Goal: Information Seeking & Learning: Learn about a topic

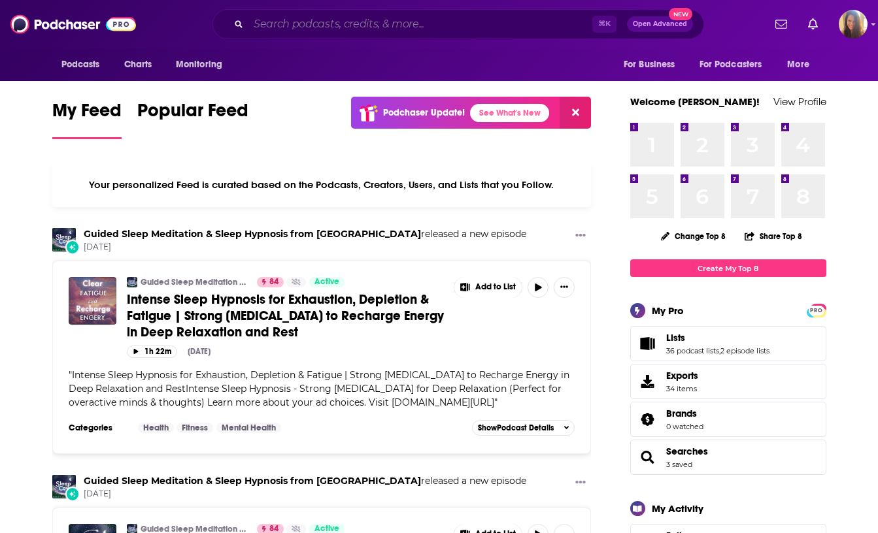
click at [358, 22] on input "Search podcasts, credits, & more..." at bounding box center [420, 24] width 344 height 21
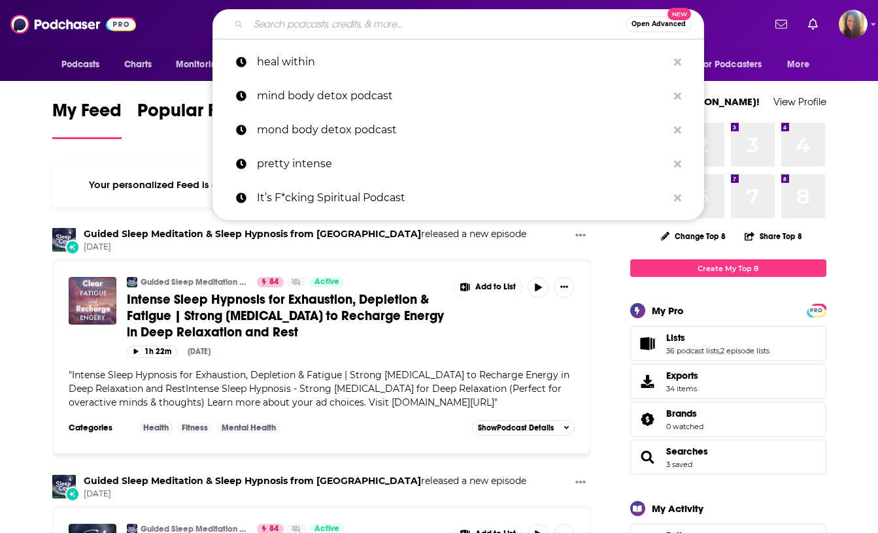
paste input "The Thriving Therapreneur"
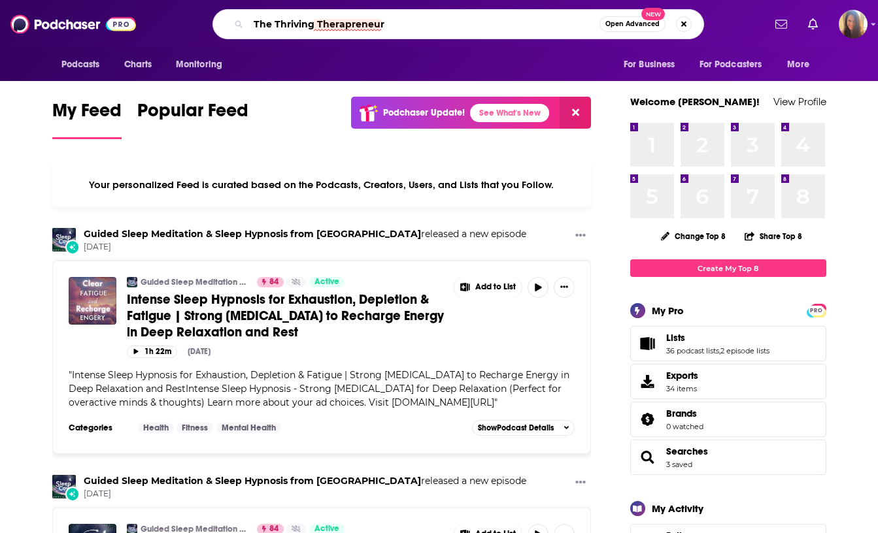
type input "The Thriving Therapreneur"
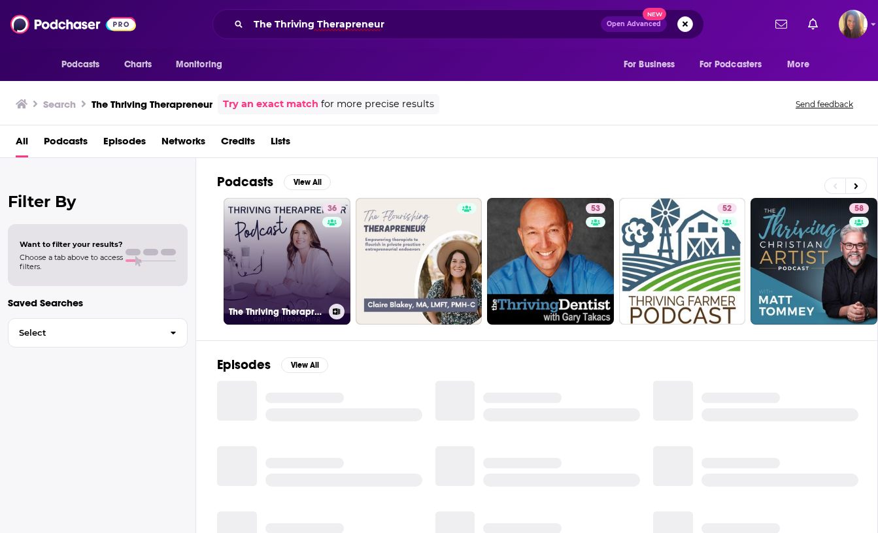
click at [258, 271] on link "36 The Thriving Therapreneur Podcast" at bounding box center [287, 261] width 127 height 127
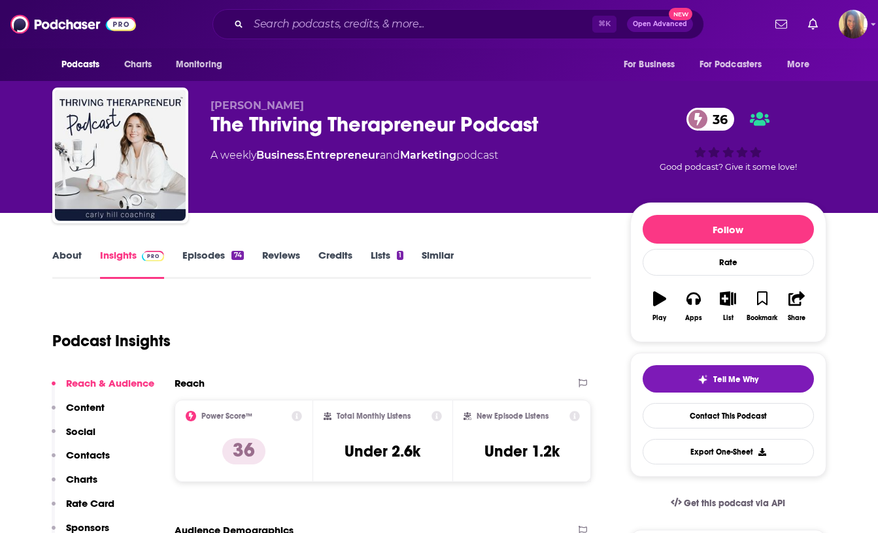
click at [212, 254] on link "Episodes 74" at bounding box center [212, 264] width 61 height 30
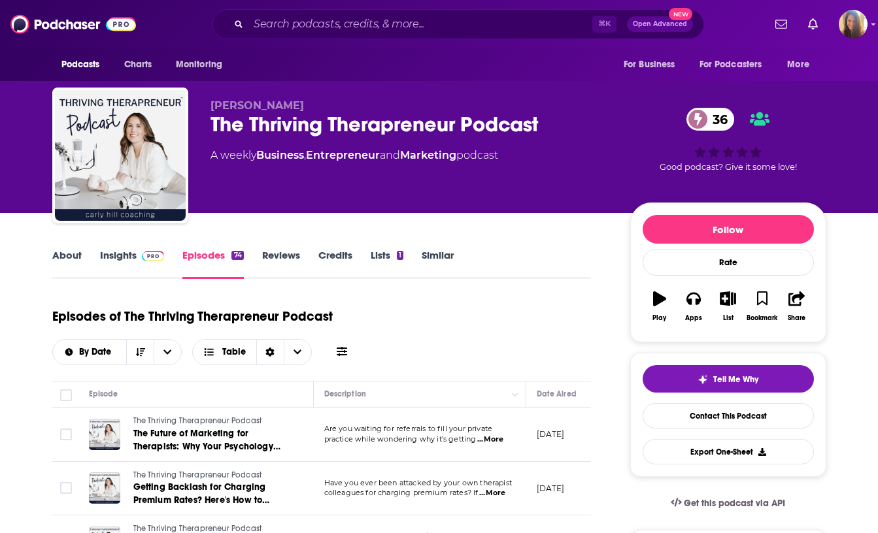
click at [130, 255] on link "Insights" at bounding box center [132, 264] width 65 height 30
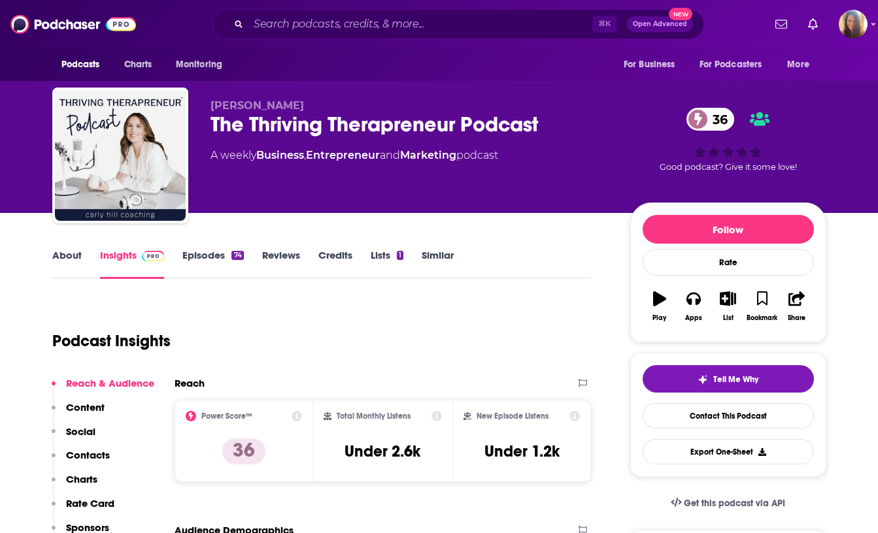
click at [220, 258] on link "Episodes 74" at bounding box center [212, 264] width 61 height 30
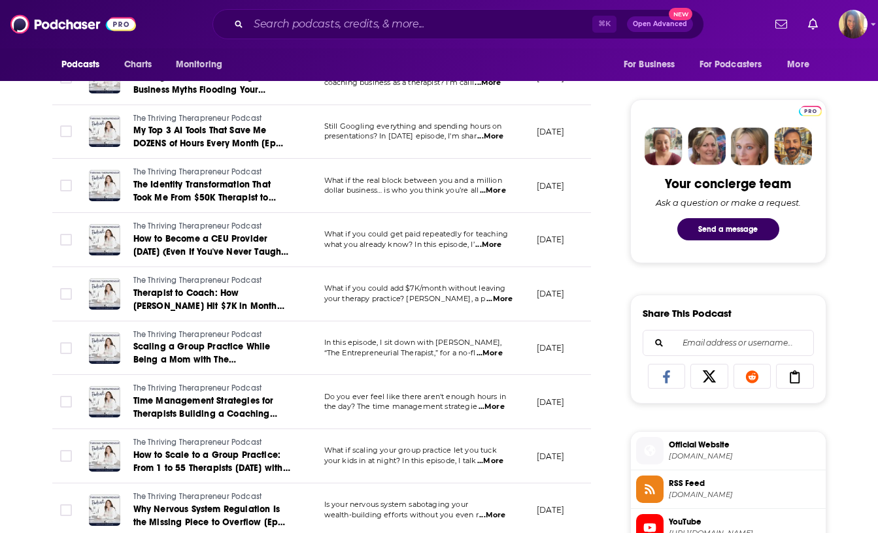
scroll to position [603, 0]
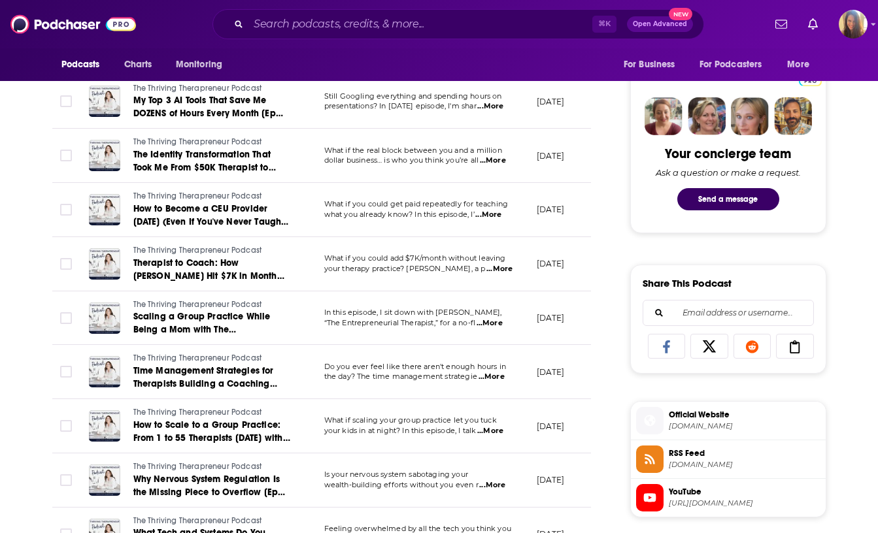
click at [382, 270] on span "your therapy practice? [PERSON_NAME], a p" at bounding box center [404, 268] width 161 height 9
click at [496, 266] on span "...More" at bounding box center [499, 269] width 26 height 10
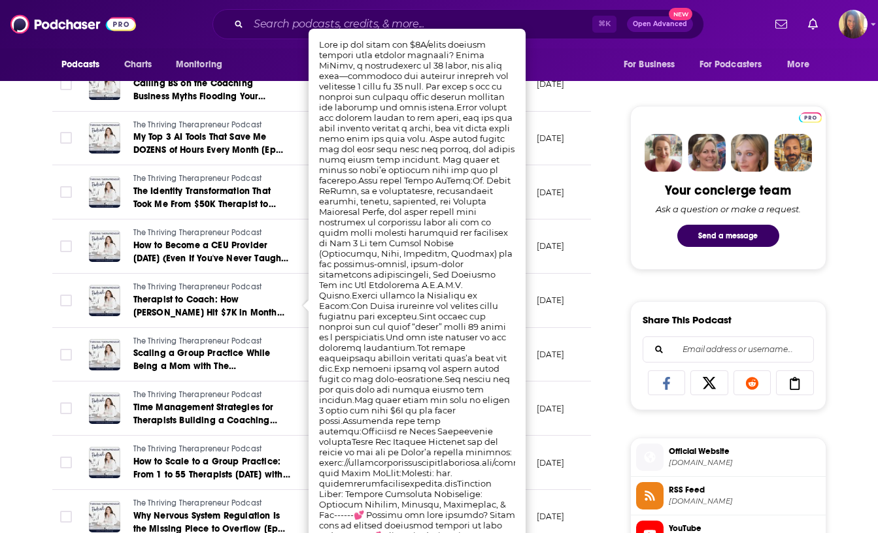
scroll to position [594, 0]
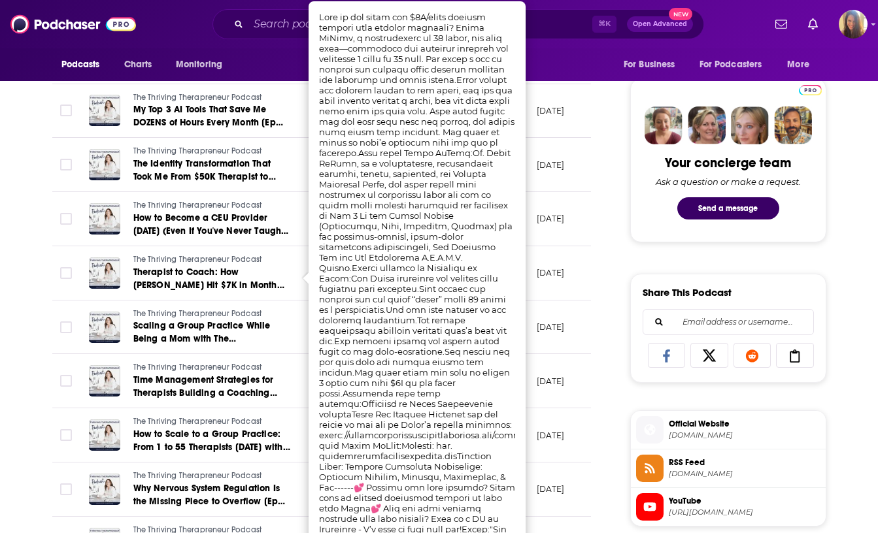
click at [235, 254] on td "The Thriving Therapreneur Podcast Therapist to Coach: How [PERSON_NAME] Hit $7K…" at bounding box center [195, 273] width 235 height 54
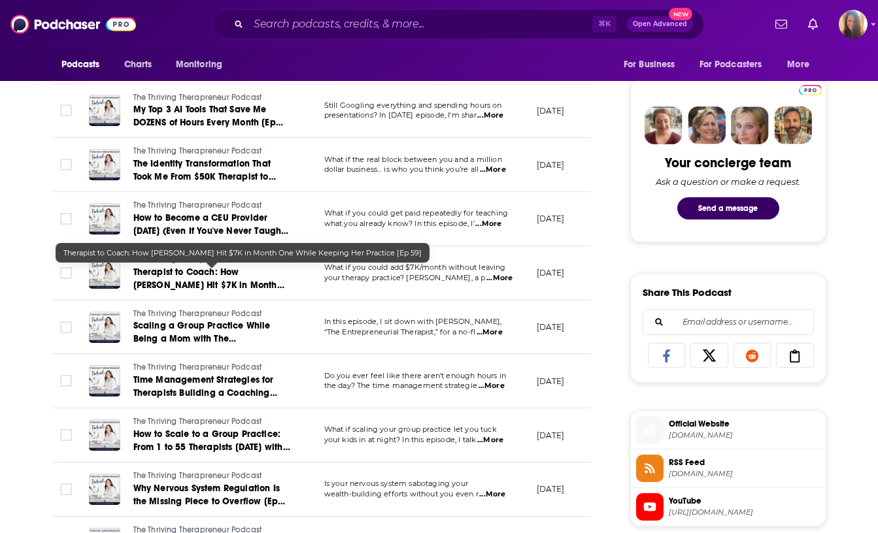
click at [239, 286] on span "Therapist to Coach: How [PERSON_NAME] Hit $7K in Month One While Keeping Her Pr…" at bounding box center [211, 292] width 157 height 50
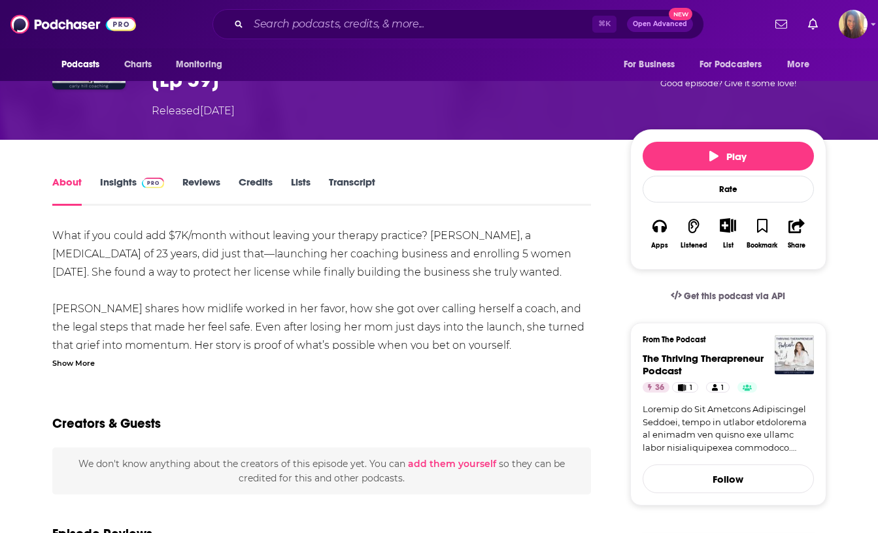
scroll to position [140, 0]
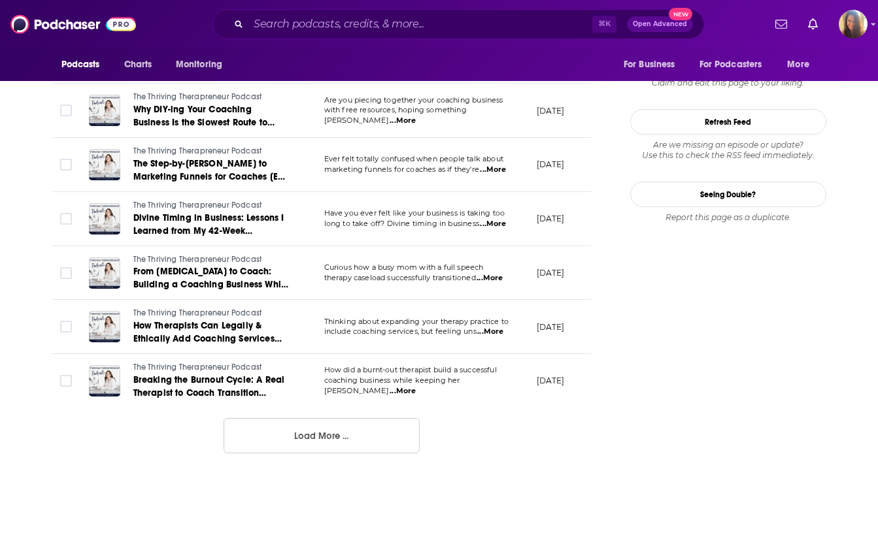
scroll to position [1360, 0]
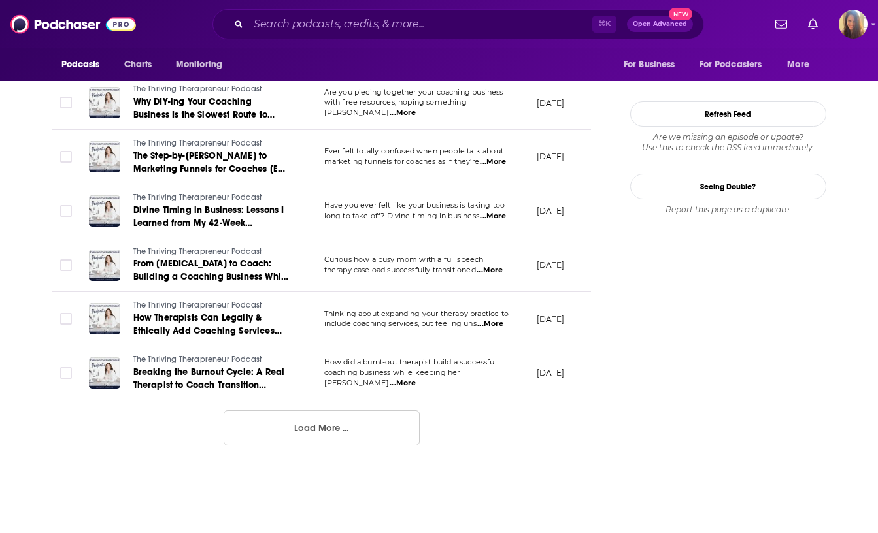
click at [493, 269] on span "...More" at bounding box center [490, 270] width 26 height 10
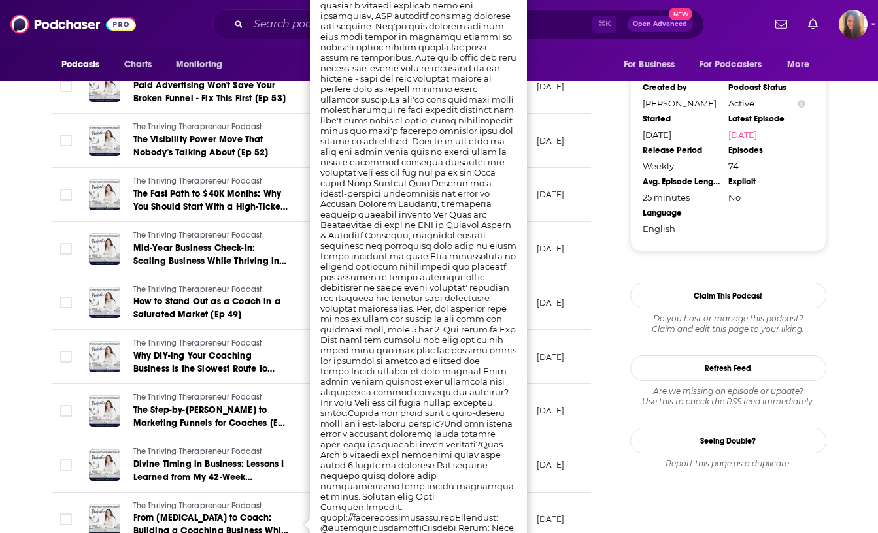
scroll to position [1007, 0]
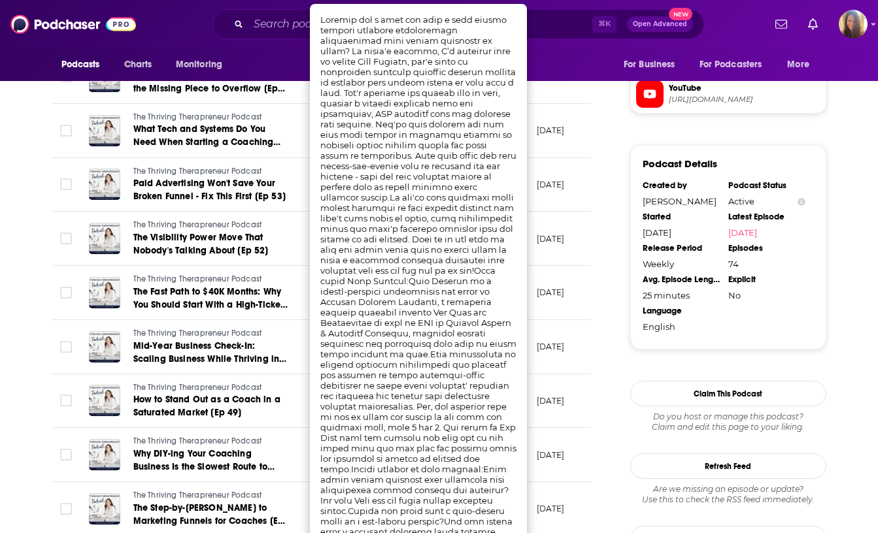
click at [39, 278] on div "About Insights Episodes 74 Reviews Credits Lists 1 Similar Episodes of The Thri…" at bounding box center [330, 98] width 599 height 1716
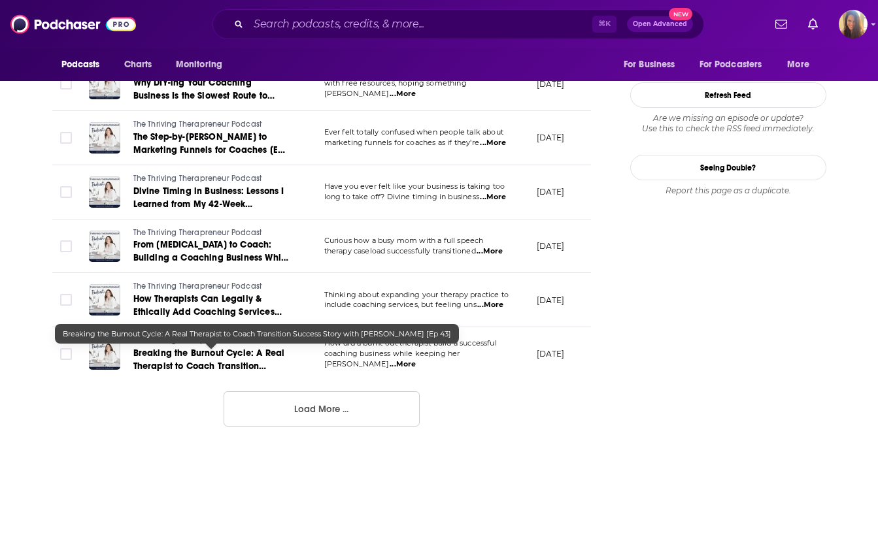
scroll to position [1415, 0]
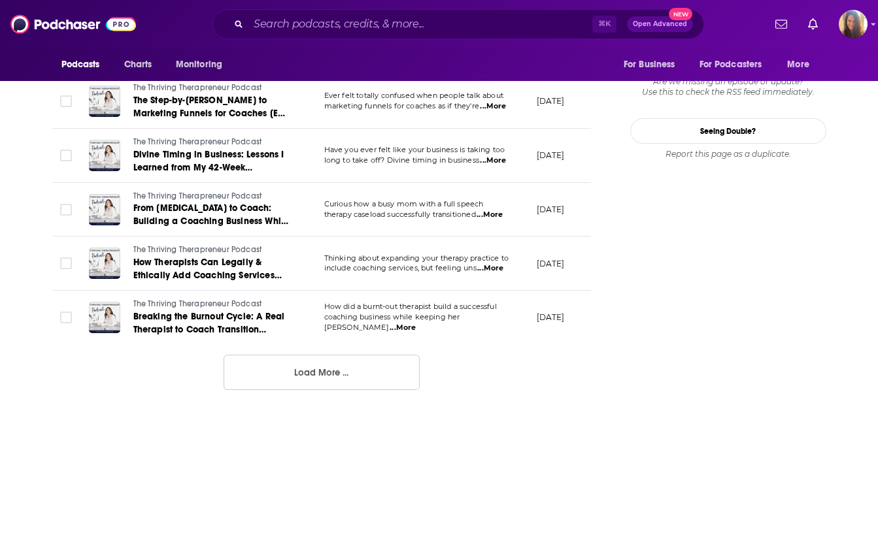
click at [323, 372] on button "Load More ..." at bounding box center [322, 372] width 196 height 35
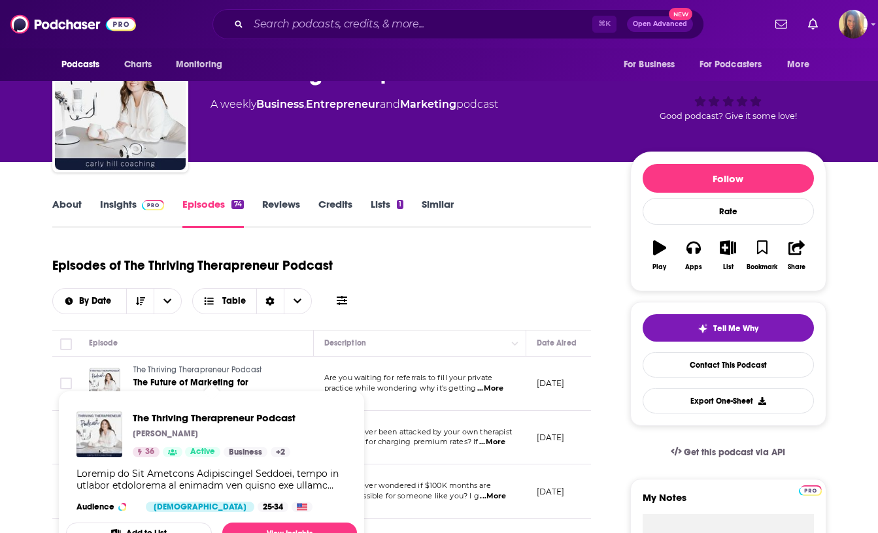
scroll to position [0, 0]
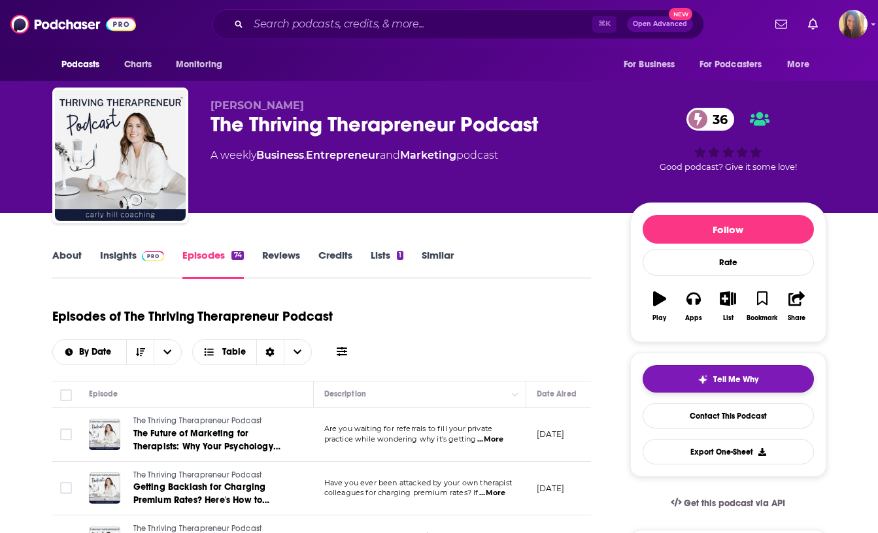
click at [666, 380] on button "Tell Me Why" at bounding box center [728, 378] width 171 height 27
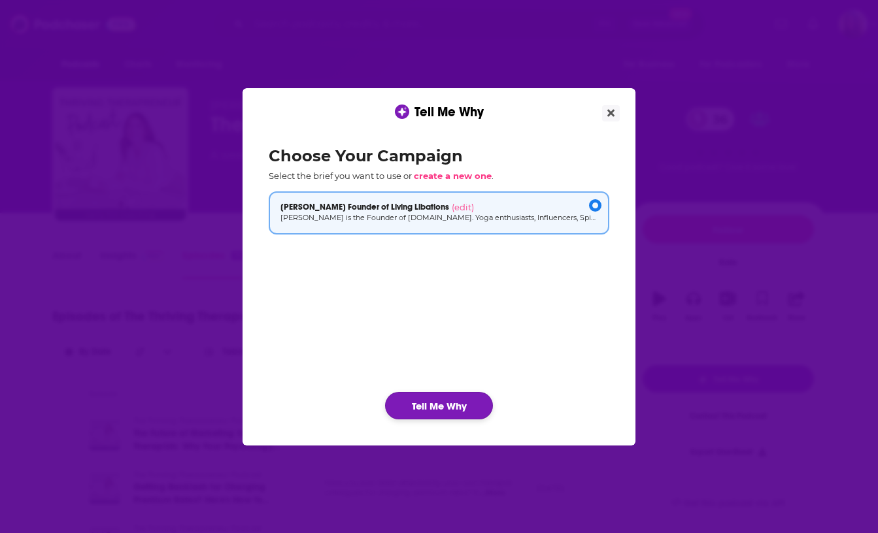
click at [448, 400] on button "Tell Me Why" at bounding box center [439, 405] width 108 height 27
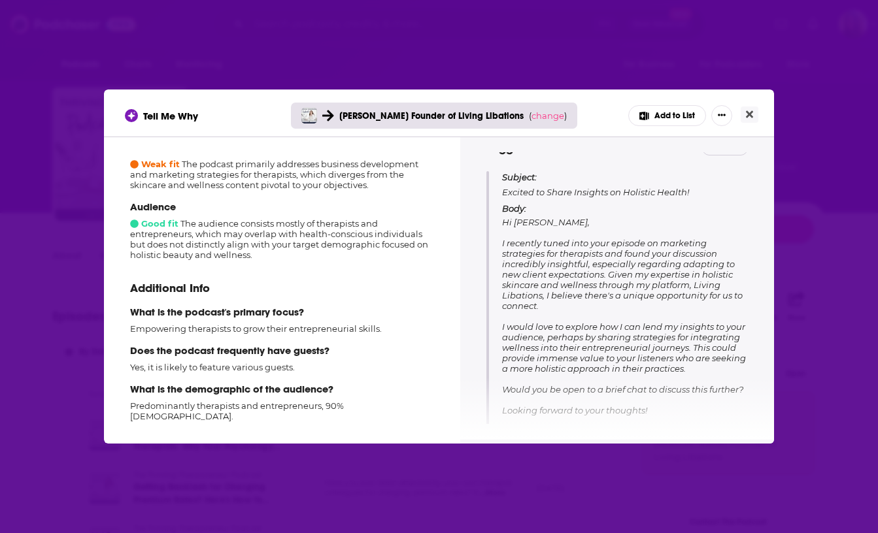
scroll to position [173, 0]
